Goal: Find contact information: Obtain details needed to contact an individual or organization

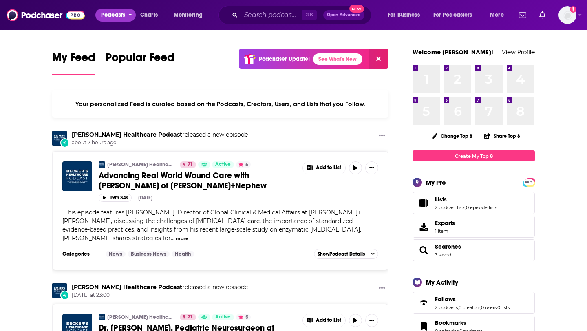
click at [123, 16] on span "Podcasts" at bounding box center [113, 14] width 24 height 11
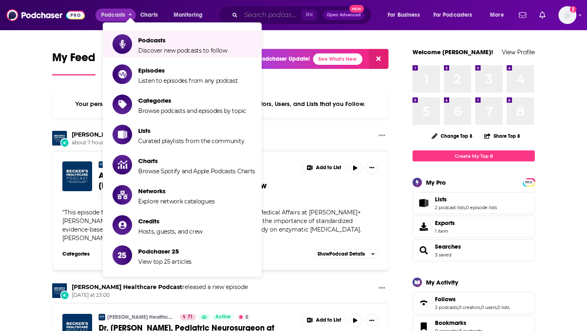
click at [265, 20] on input "Search podcasts, credits, & more..." at bounding box center [271, 15] width 61 height 13
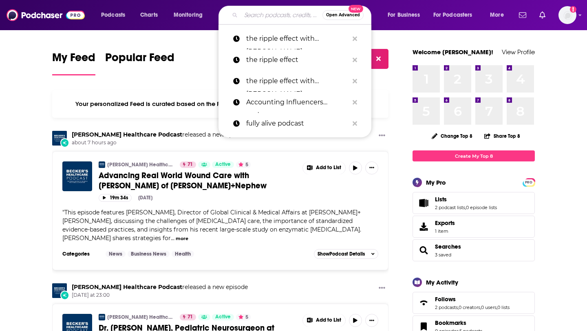
paste input "The Silicon Valley Podcast"
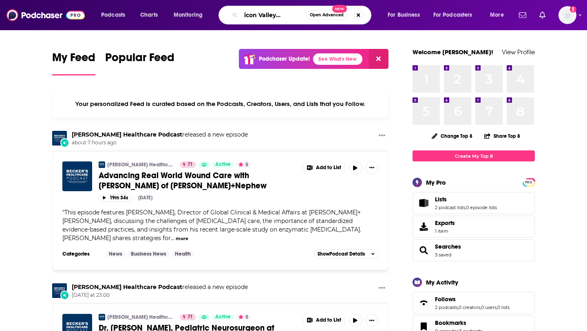
type input "The Silicon Valley Podcast"
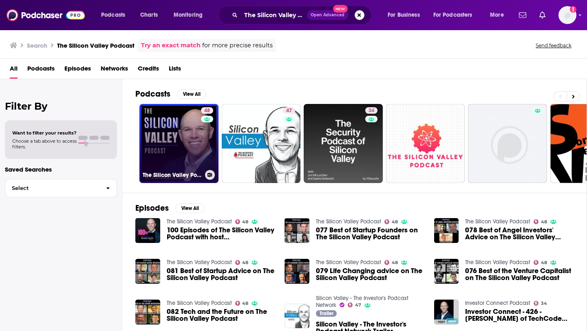
click at [190, 124] on link "48 The Silicon Valley Podcast" at bounding box center [178, 143] width 79 height 79
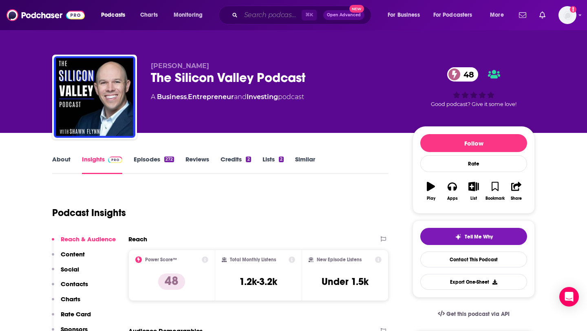
click at [252, 17] on input "Search podcasts, credits, & more..." at bounding box center [271, 15] width 61 height 13
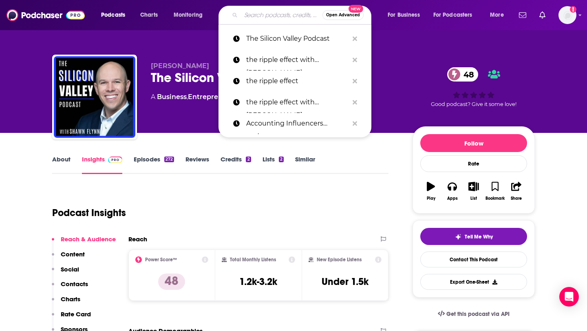
paste input "The Silicon Valley Insider Show"
type input "The Silicon Valley Insider Show"
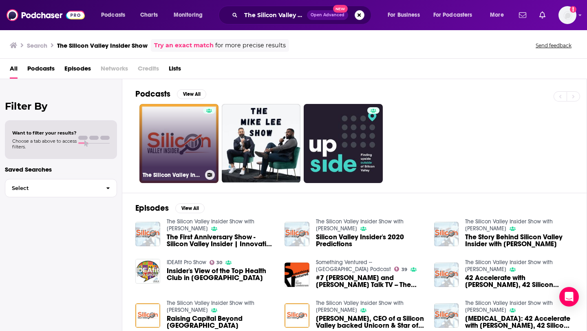
click at [173, 147] on link "The Silicon Valley Insider Show with [PERSON_NAME]" at bounding box center [178, 143] width 79 height 79
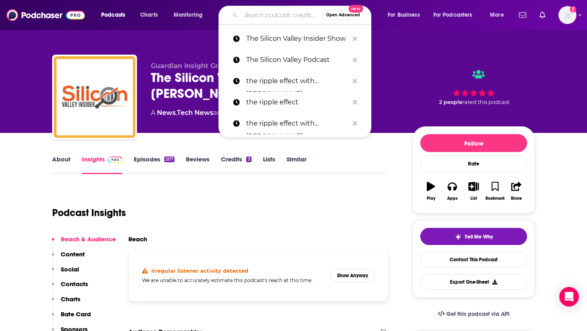
click at [270, 15] on input "Search podcasts, credits, & more..." at bounding box center [281, 15] width 81 height 13
paste input "How I Raised It"
type input "How I Raised It"
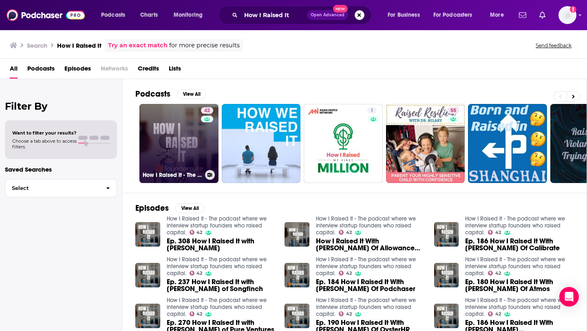
click at [201, 148] on div "42" at bounding box center [208, 138] width 14 height 63
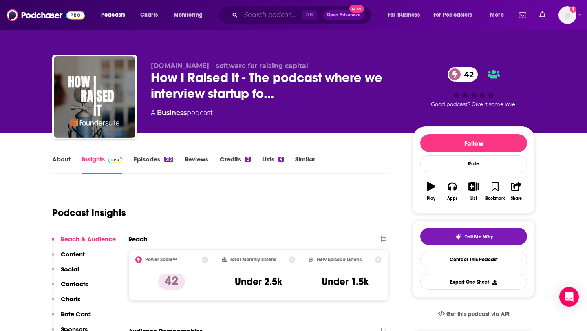
click at [252, 15] on input "Search podcasts, credits, & more..." at bounding box center [271, 15] width 61 height 13
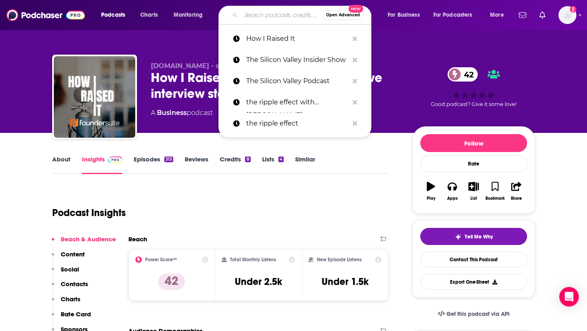
paste input "Founders in Focus"
type input "Founders in Focus"
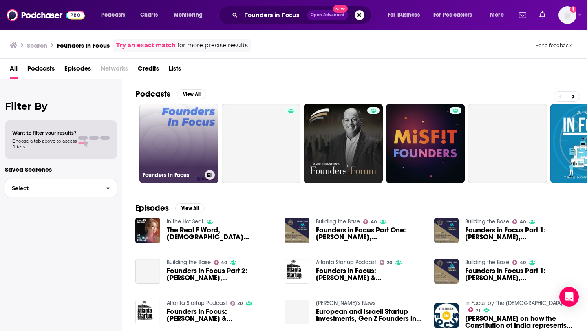
click at [184, 136] on link "Founders in Focus" at bounding box center [178, 143] width 79 height 79
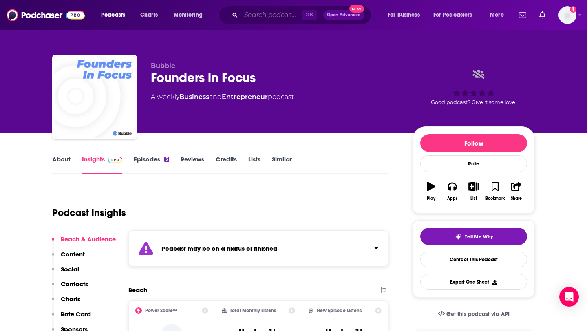
click at [265, 11] on input "Search podcasts, credits, & more..." at bounding box center [271, 15] width 61 height 13
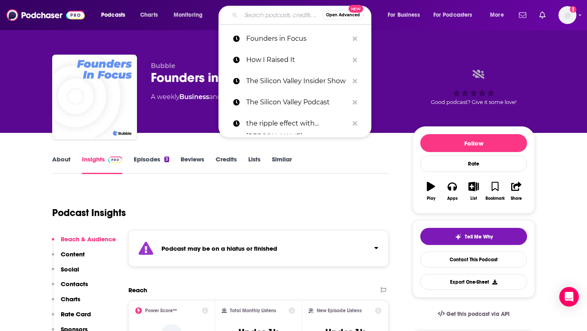
paste input "Practical Founders Podcast"
type input "Practical Founders Podcast"
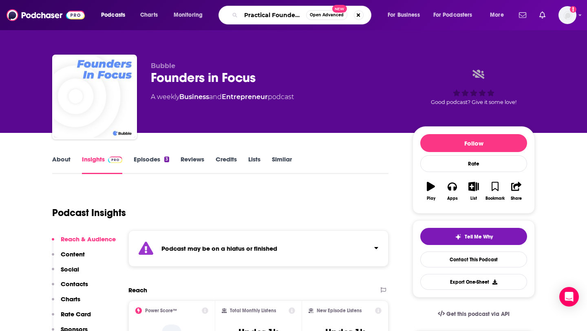
scroll to position [0, 24]
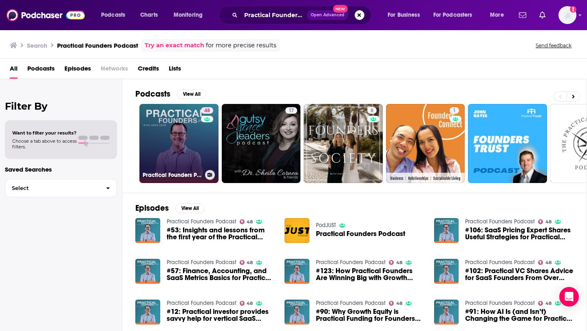
click at [190, 137] on link "48 Practical Founders Podcast" at bounding box center [178, 143] width 79 height 79
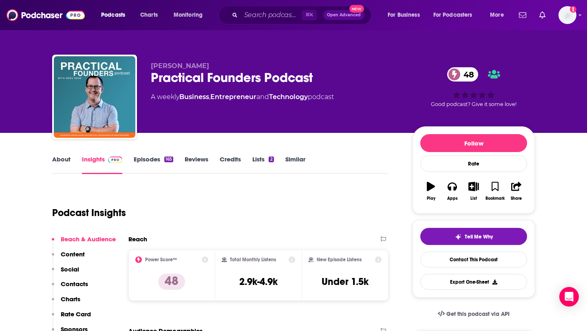
click at [150, 155] on link "Episodes 165" at bounding box center [154, 164] width 40 height 19
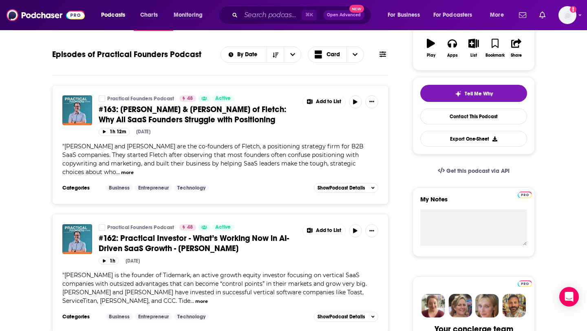
scroll to position [143, 0]
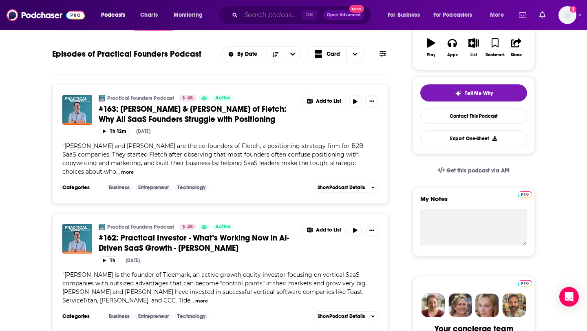
click at [252, 13] on input "Search podcasts, credits, & more..." at bounding box center [271, 15] width 61 height 13
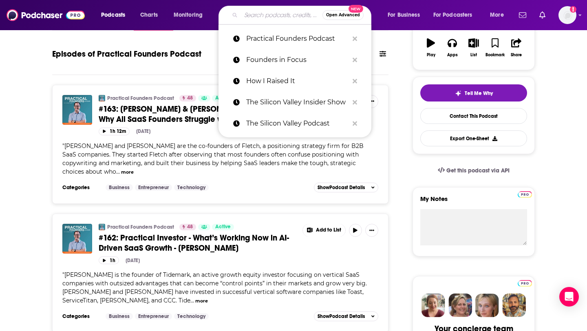
paste input "Big Technology Podcast"
type input "Big Technology Podcast"
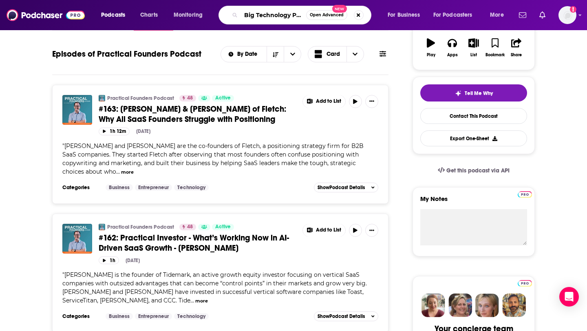
scroll to position [0, 14]
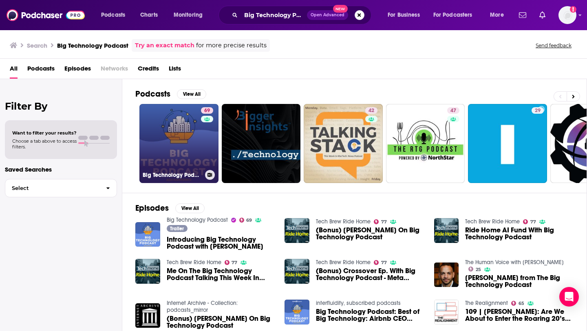
click at [186, 110] on link "69 Big Technology Podcast" at bounding box center [178, 143] width 79 height 79
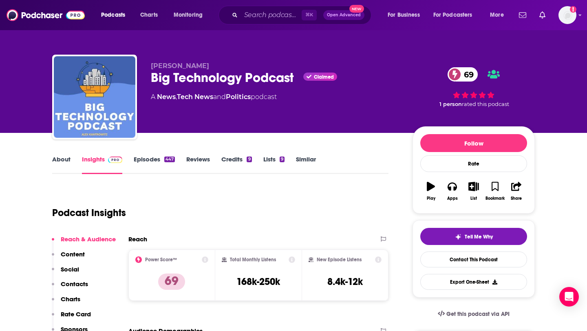
click at [66, 163] on link "About" at bounding box center [61, 164] width 18 height 19
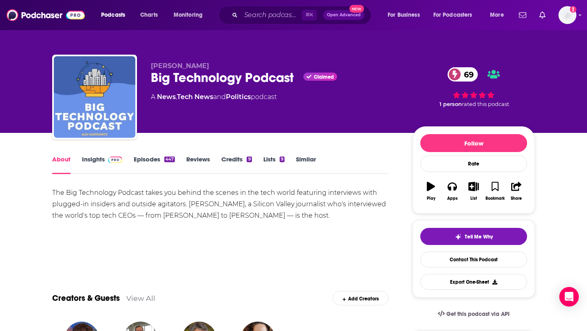
click at [93, 158] on link "Insights" at bounding box center [102, 164] width 40 height 19
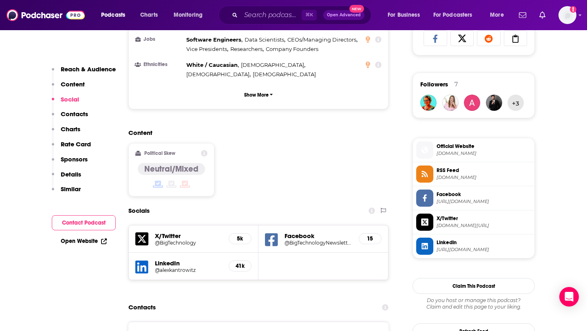
scroll to position [559, 0]
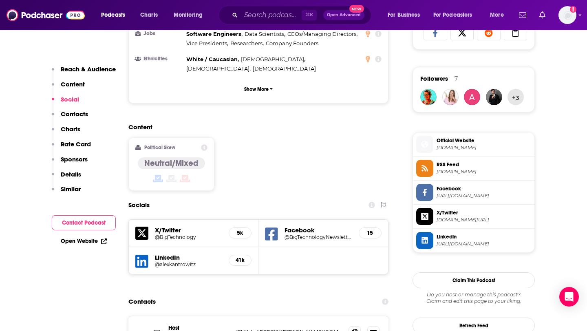
click at [82, 239] on link "Open Website" at bounding box center [84, 241] width 46 height 7
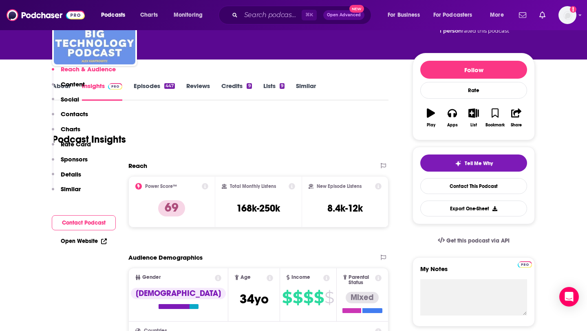
scroll to position [214, 0]
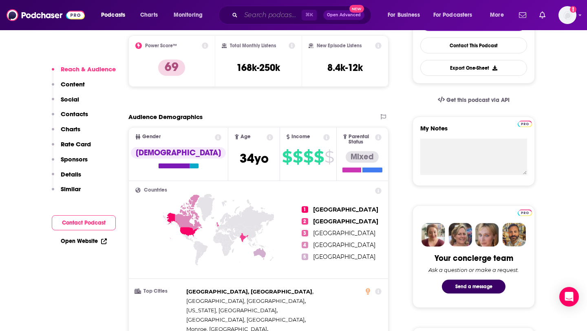
click at [266, 20] on input "Search podcasts, credits, & more..." at bounding box center [271, 15] width 61 height 13
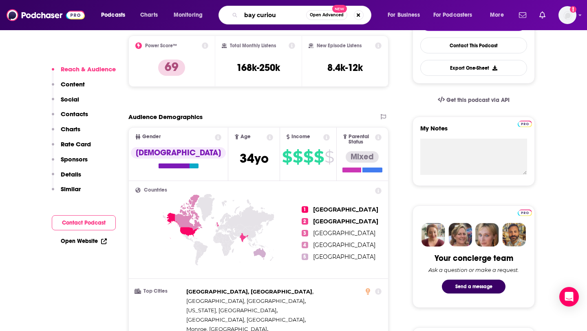
type input "bay curious"
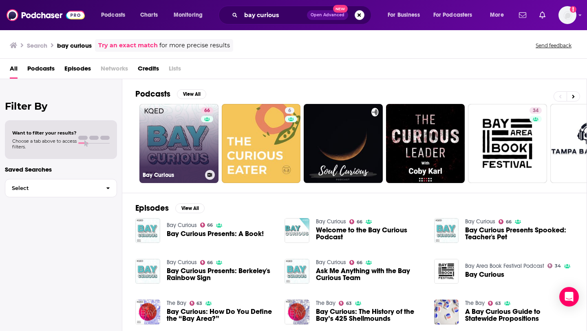
click at [168, 128] on link "66 Bay Curious" at bounding box center [178, 143] width 79 height 79
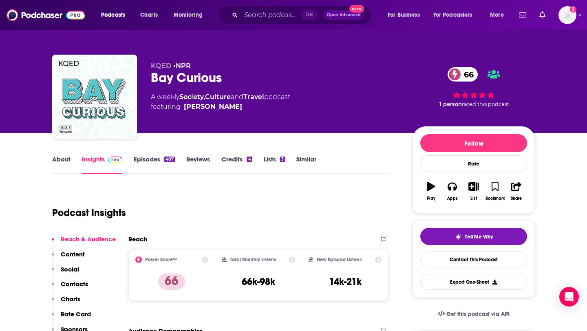
click at [145, 158] on link "Episodes 487" at bounding box center [154, 164] width 41 height 19
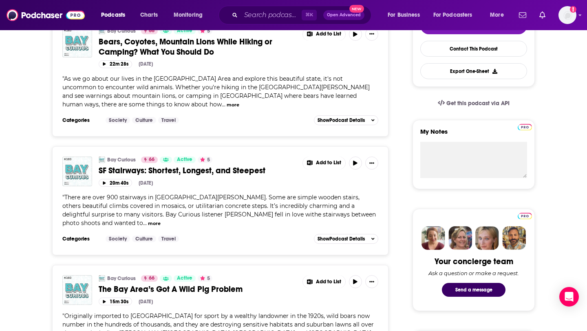
scroll to position [59, 0]
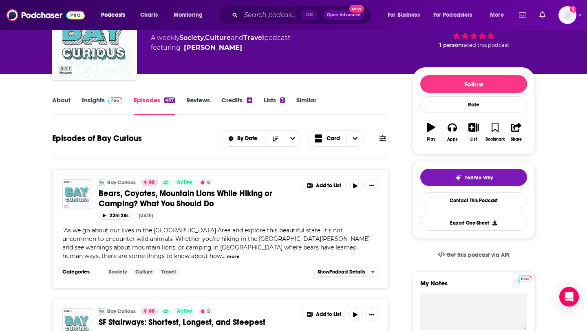
click at [266, 22] on div "⌘ K Open Advanced New" at bounding box center [294, 15] width 153 height 19
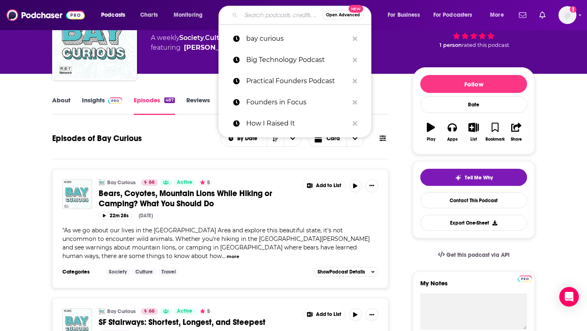
click at [266, 20] on input "Search podcasts, credits, & more..." at bounding box center [281, 15] width 81 height 13
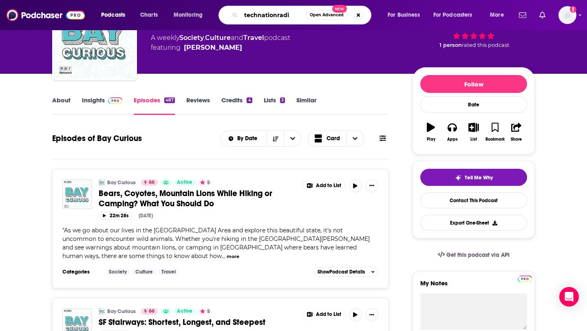
type input "technationradio"
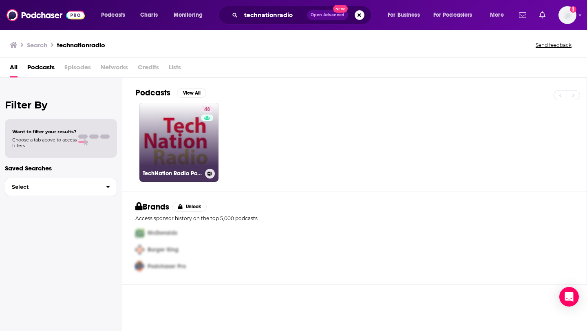
click at [194, 120] on link "48 TechNation Radio Podcast" at bounding box center [178, 142] width 79 height 79
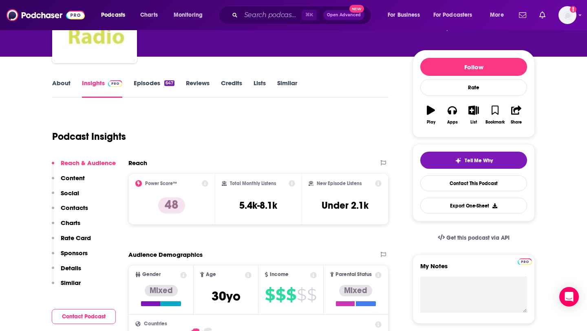
click at [79, 212] on button "Contacts" at bounding box center [70, 211] width 36 height 15
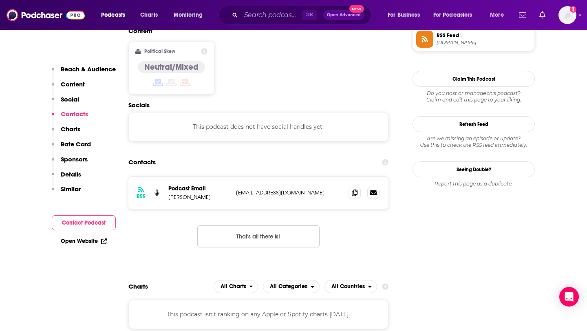
scroll to position [656, 0]
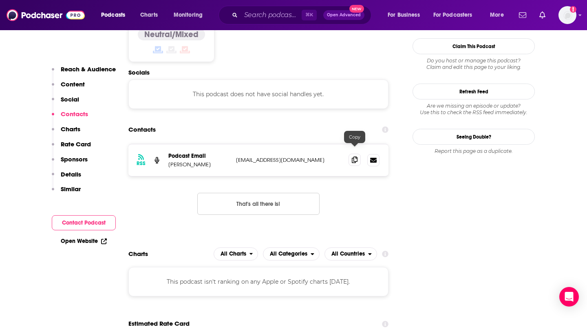
click at [350, 154] on span at bounding box center [354, 160] width 12 height 12
drag, startPoint x: 200, startPoint y: 159, endPoint x: 169, endPoint y: 156, distance: 31.2
click at [169, 156] on div "RSS Podcast Email [PERSON_NAME] [EMAIL_ADDRESS][DOMAIN_NAME] [EMAIL_ADDRESS][DO…" at bounding box center [258, 160] width 260 height 32
copy p "[PERSON_NAME]"
click at [355, 155] on span at bounding box center [354, 160] width 12 height 12
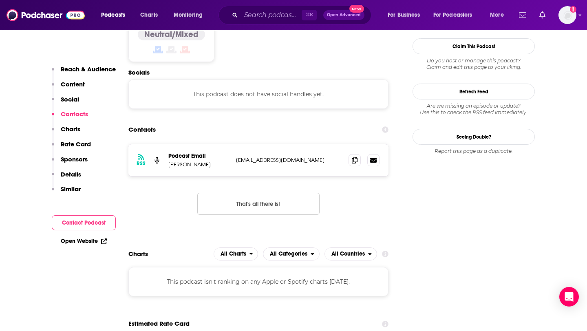
click at [356, 158] on div "RSS Podcast Email [PERSON_NAME] [EMAIL_ADDRESS][DOMAIN_NAME] [EMAIL_ADDRESS][DO…" at bounding box center [258, 160] width 260 height 32
click at [356, 156] on span at bounding box center [354, 160] width 12 height 12
click at [254, 13] on input "Search podcasts, credits, & more..." at bounding box center [271, 15] width 61 height 13
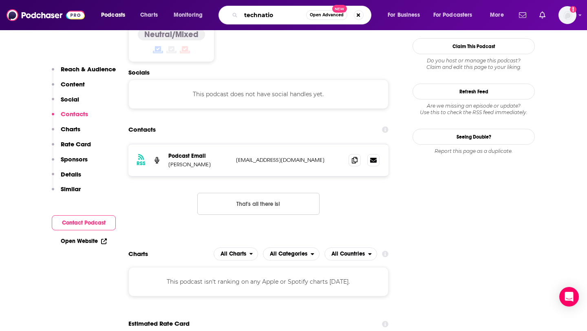
type input "technation"
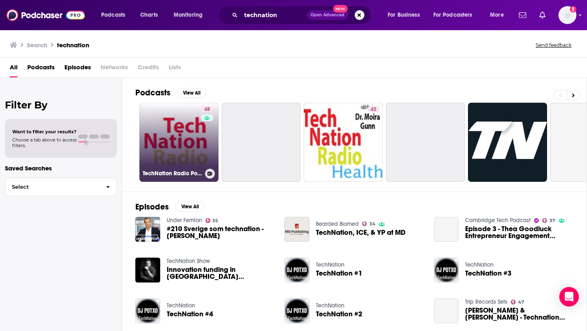
click at [172, 135] on link "48 TechNation Radio Podcast" at bounding box center [178, 142] width 79 height 79
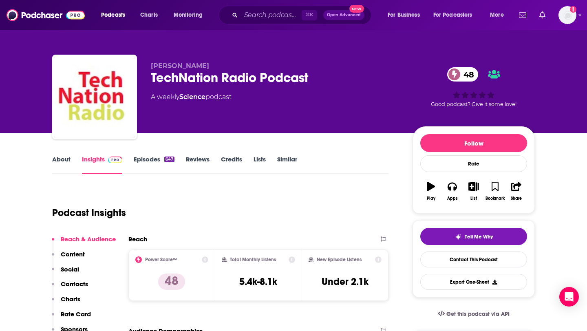
click at [274, 12] on input "Search podcasts, credits, & more..." at bounding box center [271, 15] width 61 height 13
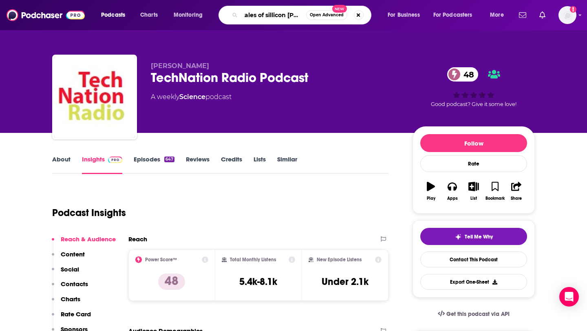
type input "tales of sillicon valley"
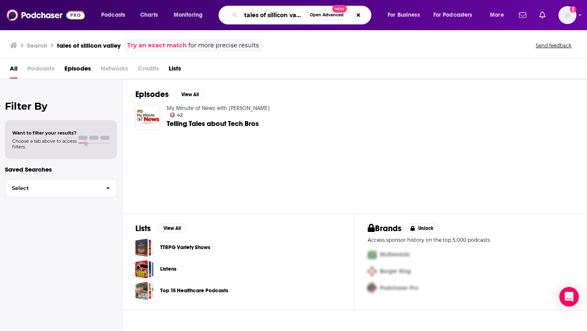
click at [286, 13] on input "tales of sillicon valley" at bounding box center [273, 15] width 65 height 13
click at [276, 13] on input "tales of sillicon valley" at bounding box center [273, 15] width 65 height 13
type input "tales of [GEOGRAPHIC_DATA]"
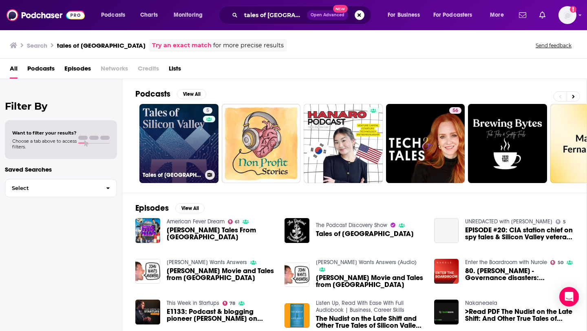
click at [186, 123] on link "5 Tales of [GEOGRAPHIC_DATA]" at bounding box center [178, 143] width 79 height 79
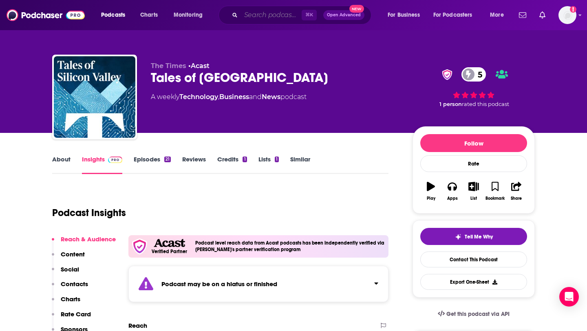
click at [275, 20] on input "Search podcasts, credits, & more..." at bounding box center [271, 15] width 61 height 13
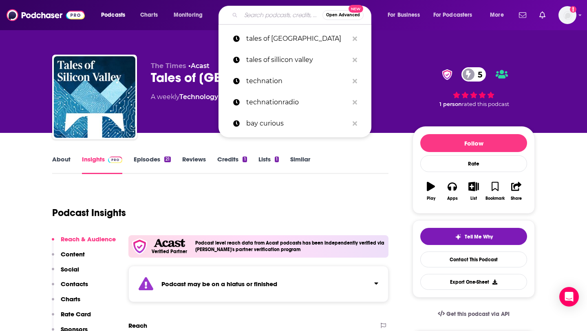
paste input "All-In"
type input "All-In"
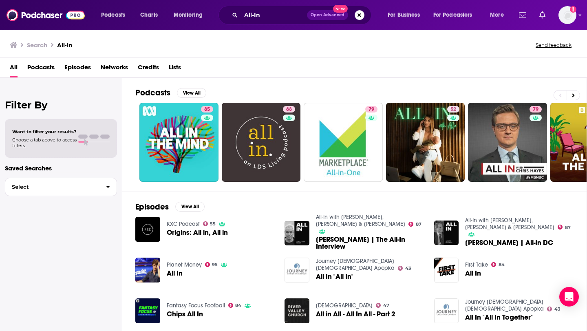
drag, startPoint x: 266, startPoint y: 22, endPoint x: 257, endPoint y: 22, distance: 9.4
click at [257, 22] on div "All-In Open Advanced New" at bounding box center [294, 15] width 153 height 19
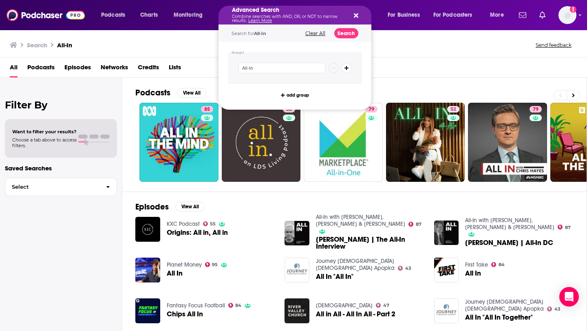
click at [355, 15] on icon "Search podcasts, credits, & more..." at bounding box center [356, 15] width 4 height 4
drag, startPoint x: 274, startPoint y: 17, endPoint x: 191, endPoint y: 6, distance: 83.5
click at [357, 12] on icon "Search podcasts, credits, & more..." at bounding box center [356, 15] width 4 height 7
click at [356, 18] on icon "Search podcasts, credits, & more..." at bounding box center [356, 15] width 4 height 7
click at [317, 33] on button "Clear All" at bounding box center [315, 34] width 25 height 6
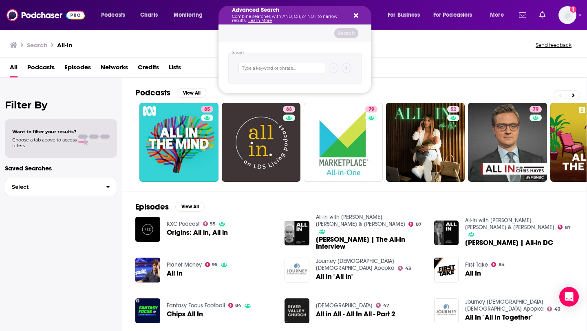
click at [349, 13] on div "Advanced Search Combine searches with AND, OR, or NOT to narrow results. Learn …" at bounding box center [294, 15] width 153 height 19
click at [358, 19] on div "Advanced Search Combine searches with AND, OR, or NOT to narrow results. Learn …" at bounding box center [294, 15] width 153 height 19
click at [357, 17] on icon "Search podcasts, credits, & more..." at bounding box center [356, 15] width 4 height 4
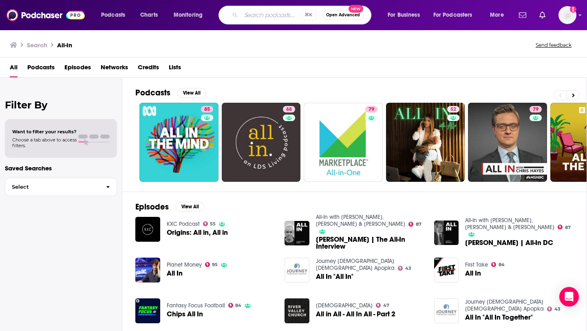
click at [252, 15] on input "Search podcasts, credits, & more..." at bounding box center [271, 15] width 60 height 13
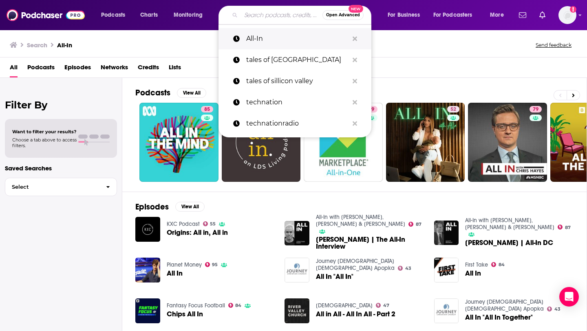
type input "x"
paste input "Venture Stories"
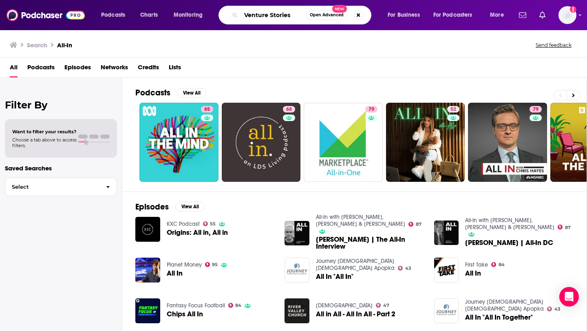
type input "Venture Stories"
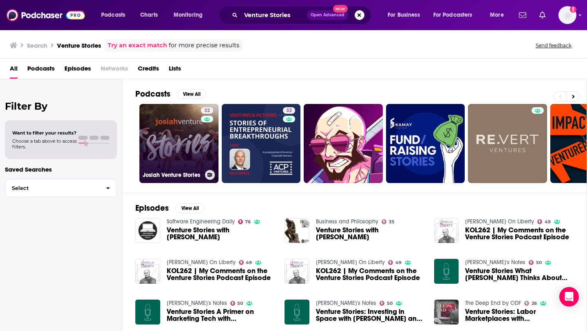
click at [169, 138] on link "32 [PERSON_NAME] Stories" at bounding box center [178, 143] width 79 height 79
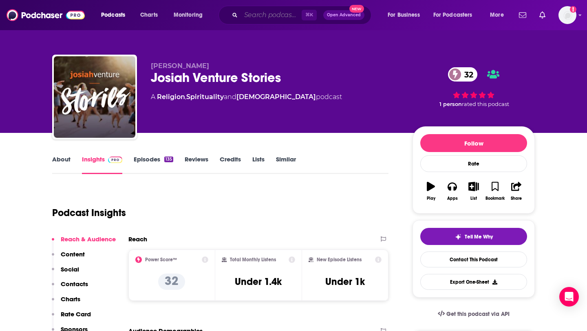
click at [268, 18] on input "Search podcasts, credits, & more..." at bounding box center [271, 15] width 61 height 13
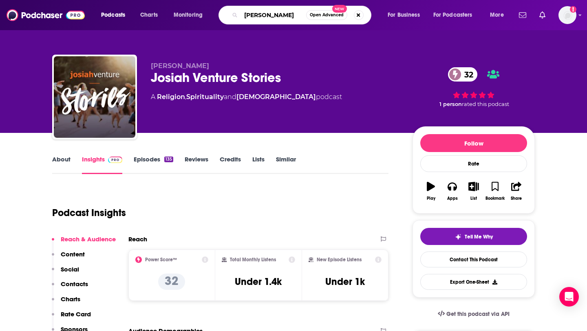
type input "[PERSON_NAME]"
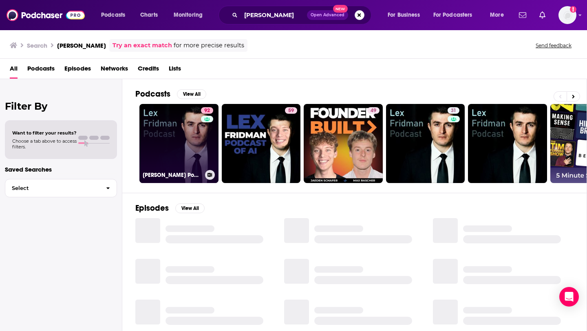
click at [189, 141] on link "92 [PERSON_NAME] Podcast" at bounding box center [178, 143] width 79 height 79
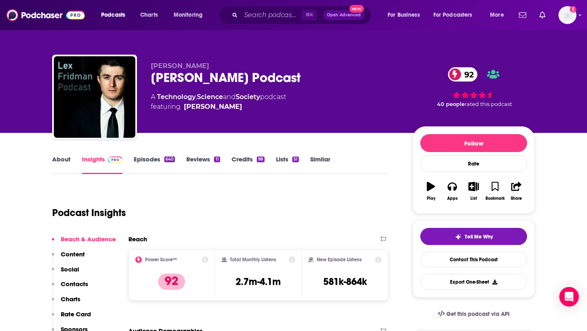
click at [64, 164] on link "About" at bounding box center [61, 164] width 18 height 19
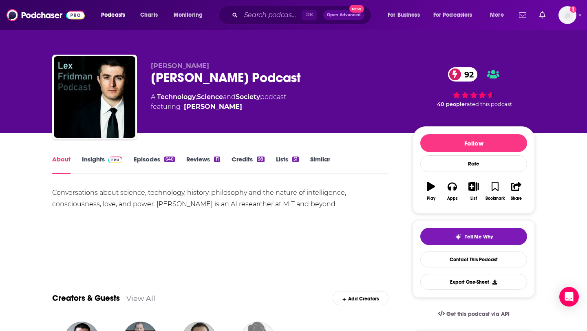
click at [150, 158] on link "Episodes 640" at bounding box center [154, 164] width 41 height 19
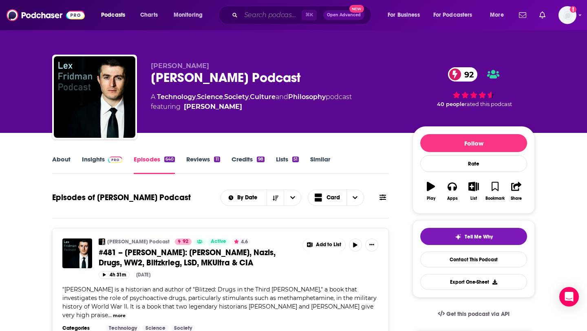
click at [268, 19] on input "Search podcasts, credits, & more..." at bounding box center [271, 15] width 61 height 13
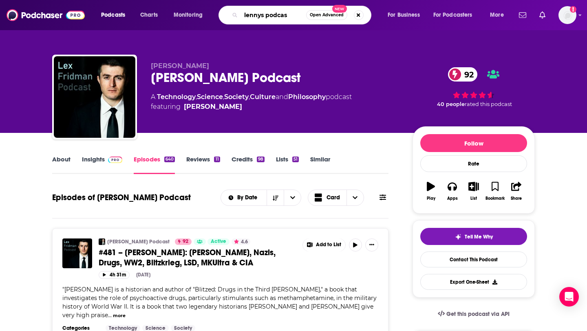
type input "[PERSON_NAME] podcast"
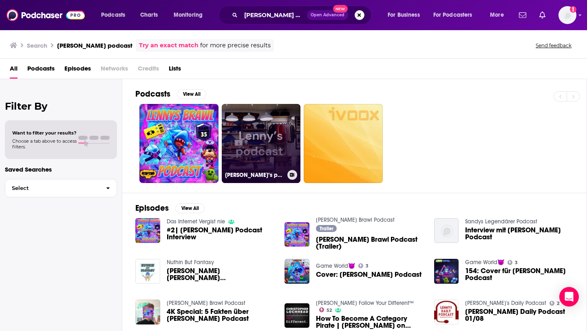
click at [277, 145] on link "[PERSON_NAME]’s podcast" at bounding box center [261, 143] width 79 height 79
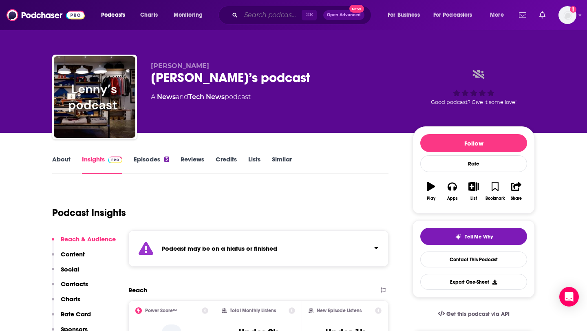
click at [255, 19] on input "Search podcasts, credits, & more..." at bounding box center [271, 15] width 61 height 13
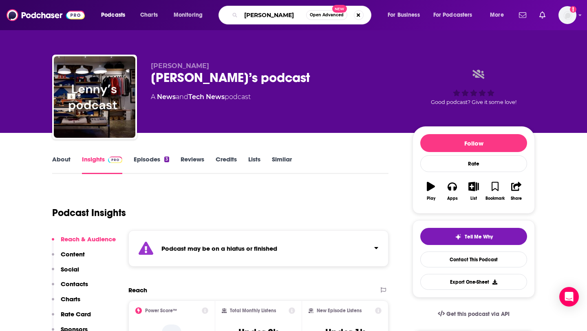
type input "[PERSON_NAME]"
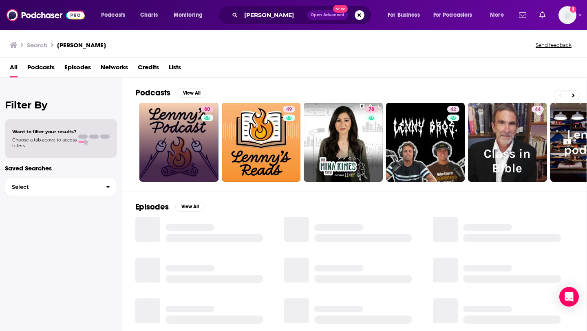
click at [196, 132] on link "80" at bounding box center [178, 142] width 79 height 79
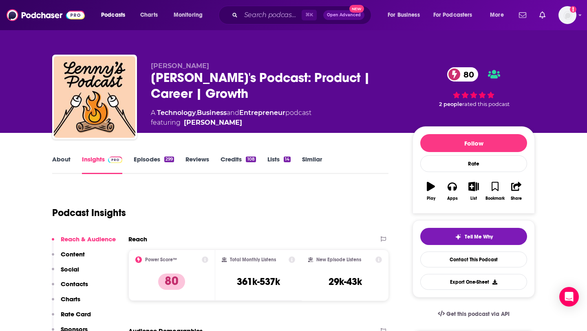
click at [68, 166] on link "About" at bounding box center [61, 164] width 18 height 19
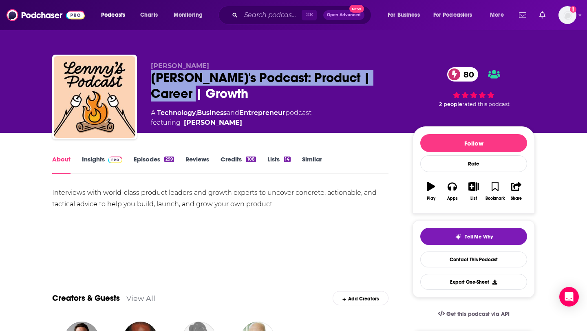
drag, startPoint x: 148, startPoint y: 80, endPoint x: 248, endPoint y: 94, distance: 100.8
click at [248, 94] on div "Lenny Rachitsky Lenny's Podcast: Product | Career | Growth 80 A Technology , Bu…" at bounding box center [293, 99] width 482 height 88
copy h1 "[PERSON_NAME]'s Podcast: Product | Career | Growth"
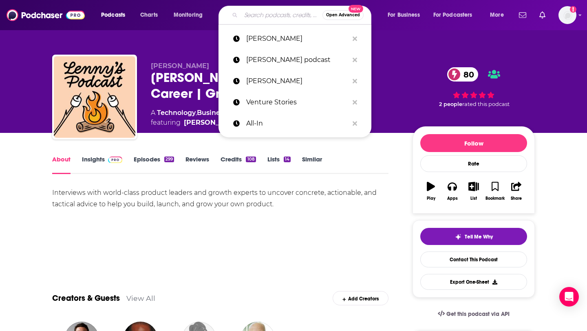
click at [268, 16] on input "Search podcasts, credits, & more..." at bounding box center [281, 15] width 81 height 13
paste input "[PERSON_NAME][EMAIL_ADDRESS][DOMAIN_NAME]"
type input "[PERSON_NAME][EMAIL_ADDRESS][DOMAIN_NAME]"
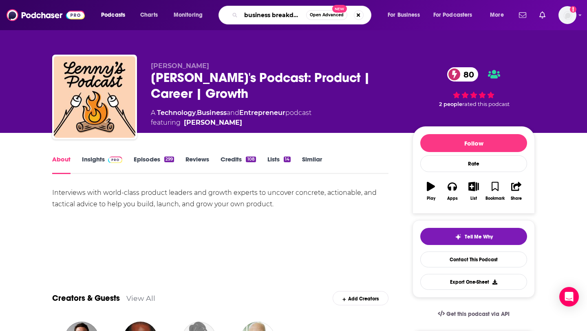
type input "business breakdown"
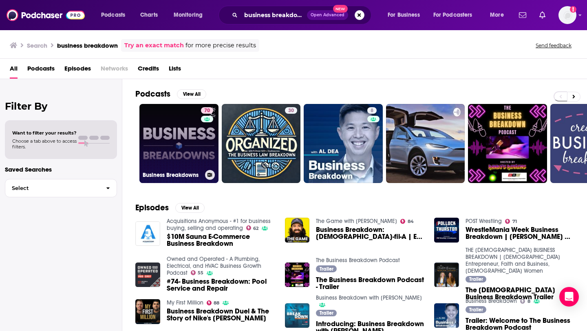
click at [187, 141] on link "70 Business Breakdowns" at bounding box center [178, 143] width 79 height 79
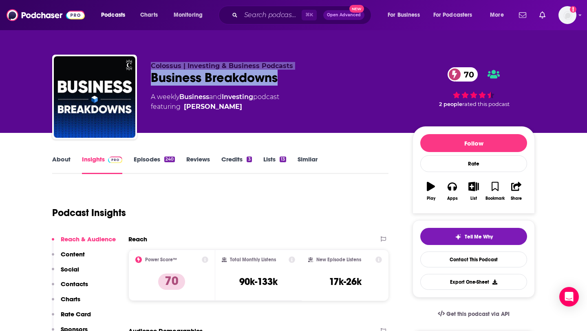
drag, startPoint x: 281, startPoint y: 78, endPoint x: 134, endPoint y: 79, distance: 147.1
click at [134, 79] on div "Colossus | Investing & Business Podcasts Business Breakdowns 70 A weekly Busine…" at bounding box center [293, 99] width 482 height 88
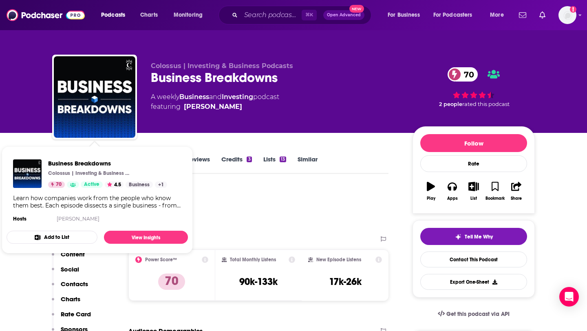
click at [22, 105] on div "Colossus | Investing & Business Podcasts Business Breakdowns 70 A weekly Busine…" at bounding box center [293, 66] width 587 height 133
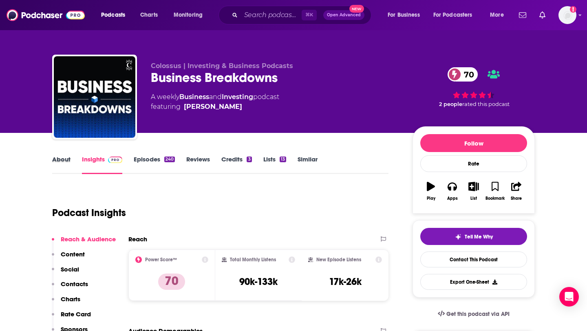
click at [73, 162] on div "About" at bounding box center [67, 164] width 30 height 19
click at [61, 164] on link "About" at bounding box center [61, 164] width 18 height 19
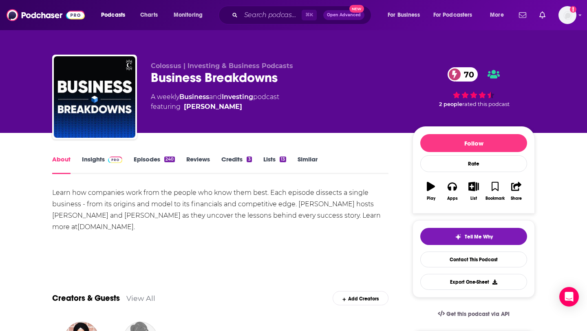
click at [97, 165] on link "Insights" at bounding box center [102, 164] width 40 height 19
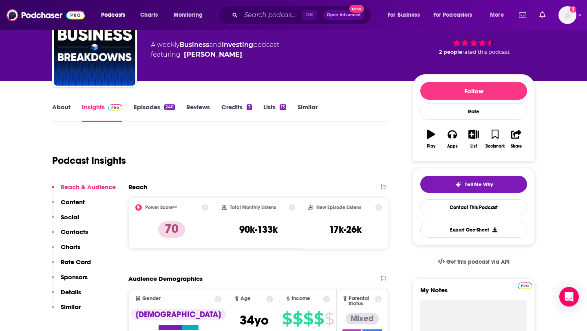
scroll to position [52, 0]
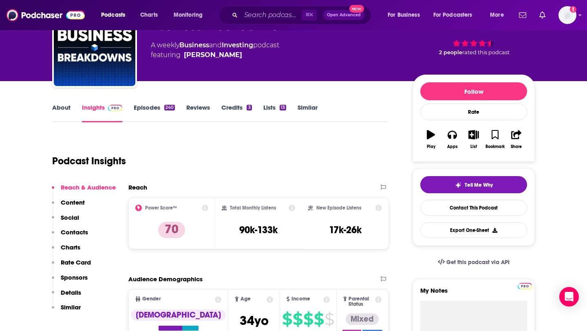
click at [54, 103] on div "About Insights Episodes 240 Reviews Credits 3 Lists 13 Similar" at bounding box center [220, 112] width 336 height 20
click at [57, 105] on link "About" at bounding box center [61, 112] width 18 height 19
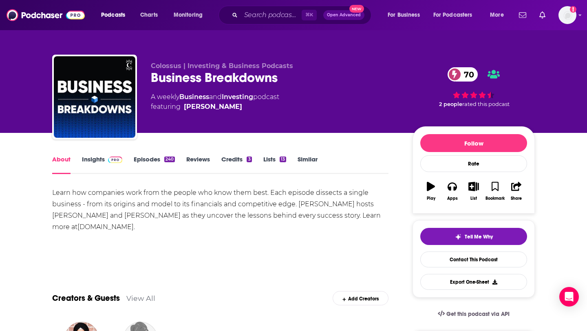
click at [98, 157] on link "Insights" at bounding box center [102, 164] width 40 height 19
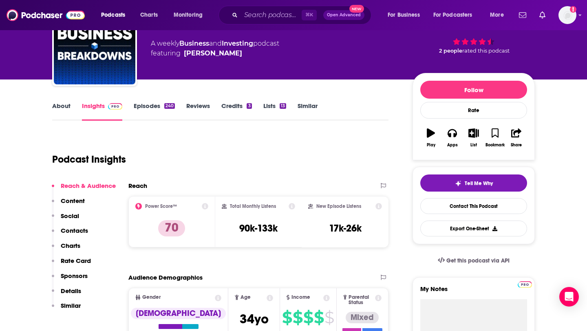
scroll to position [133, 0]
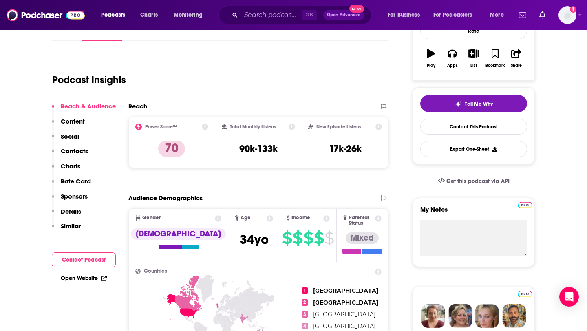
click at [73, 153] on p "Contacts" at bounding box center [74, 151] width 27 height 8
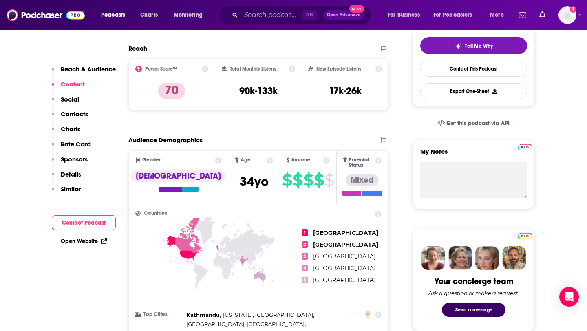
scroll to position [0, 0]
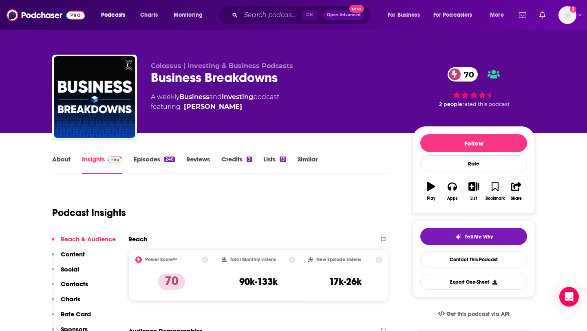
click at [53, 161] on link "About" at bounding box center [61, 164] width 18 height 19
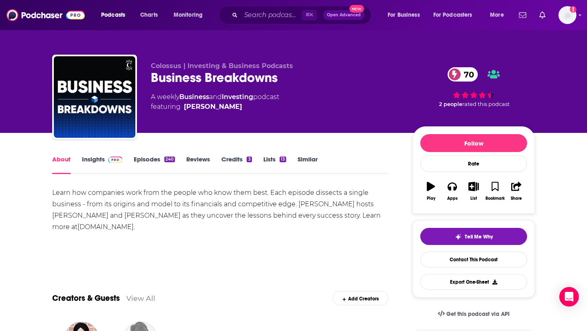
click at [88, 158] on link "Insights" at bounding box center [102, 164] width 40 height 19
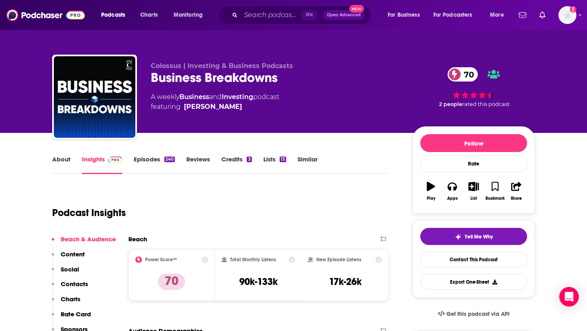
click at [66, 163] on link "About" at bounding box center [61, 164] width 18 height 19
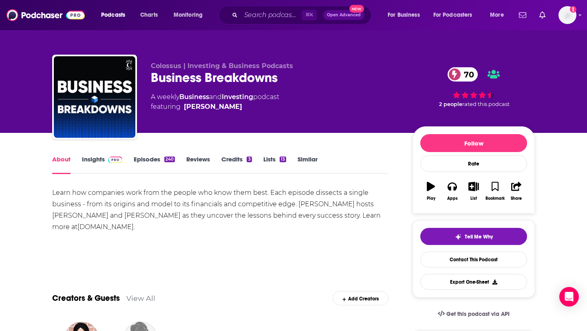
click at [91, 161] on link "Insights" at bounding box center [102, 164] width 40 height 19
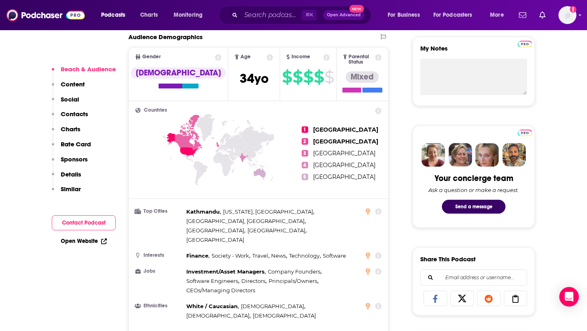
scroll to position [410, 0]
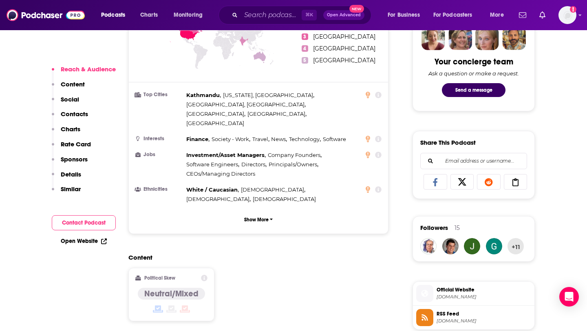
click at [70, 118] on p "Contacts" at bounding box center [74, 114] width 27 height 8
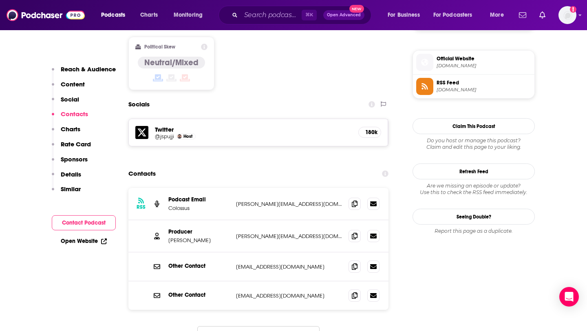
scroll to position [663, 0]
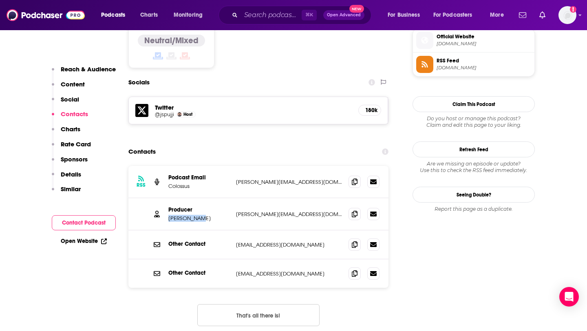
drag, startPoint x: 205, startPoint y: 190, endPoint x: 167, endPoint y: 190, distance: 38.3
click at [167, 198] on div "Producer Joanna Helm joanna@joincolossus.com joanna@joincolossus.com" at bounding box center [258, 214] width 260 height 32
copy p "Joanna Helm"
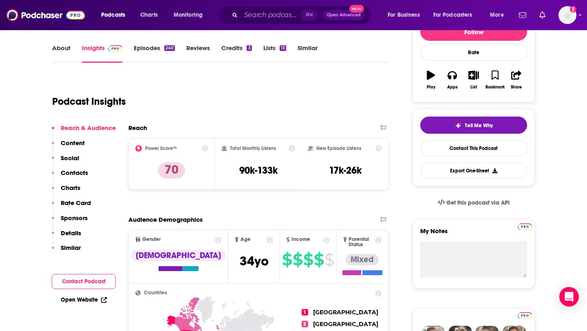
scroll to position [0, 0]
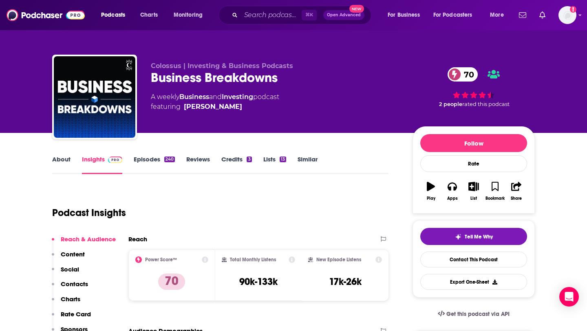
click at [64, 162] on link "About" at bounding box center [61, 164] width 18 height 19
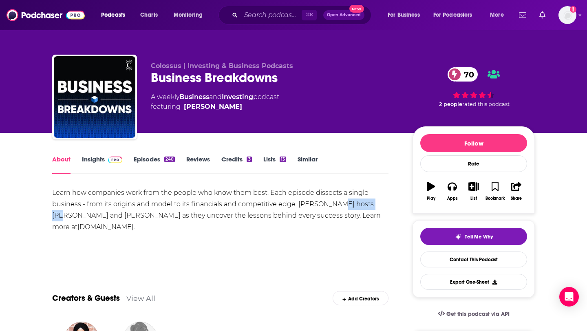
drag, startPoint x: 331, startPoint y: 204, endPoint x: 372, endPoint y: 206, distance: 40.8
click at [372, 206] on div "Learn how companies work from the people who know them best. Each episode disse…" at bounding box center [220, 210] width 336 height 46
copy div "Matt Reustle"
